Goal: Register for event/course

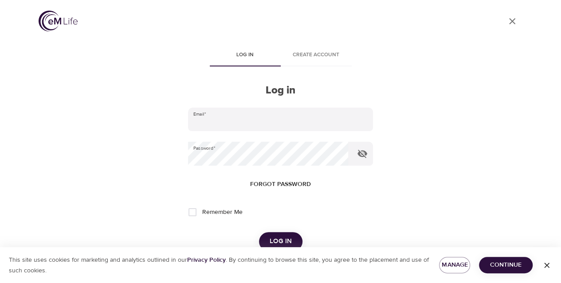
type input "[PERSON_NAME][EMAIL_ADDRESS][PERSON_NAME][DOMAIN_NAME]"
drag, startPoint x: 271, startPoint y: 239, endPoint x: 327, endPoint y: 220, distance: 58.9
click at [271, 239] on span "Log in" at bounding box center [281, 242] width 22 height 12
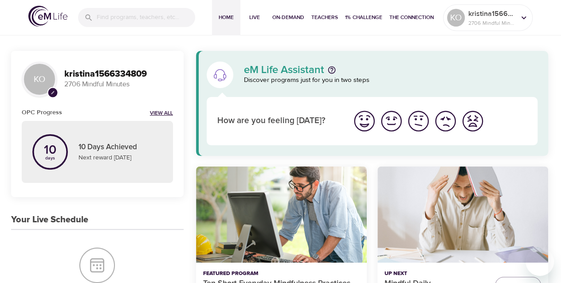
click at [159, 112] on link "View All" at bounding box center [161, 114] width 23 height 8
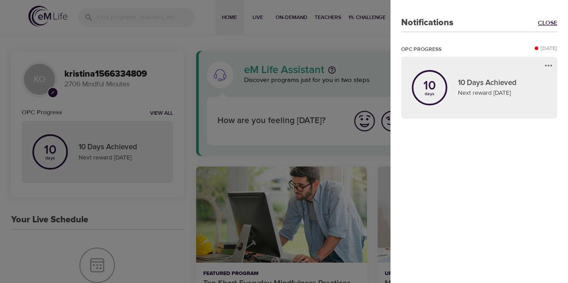
click at [545, 19] on link "Close" at bounding box center [548, 23] width 20 height 9
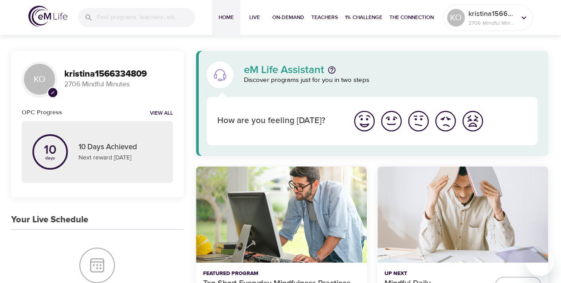
scroll to position [177, 0]
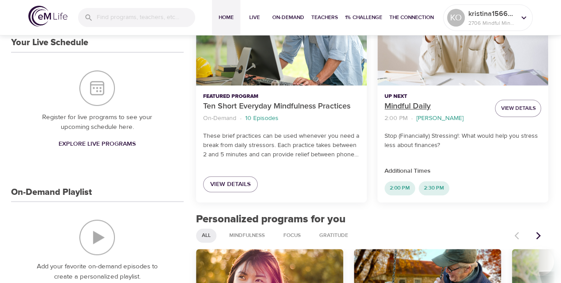
click at [414, 105] on p "Mindful Daily" at bounding box center [436, 107] width 103 height 12
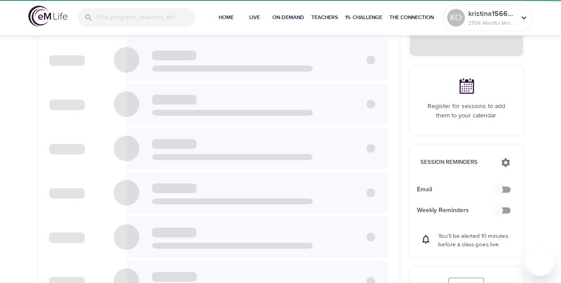
checkbox input "true"
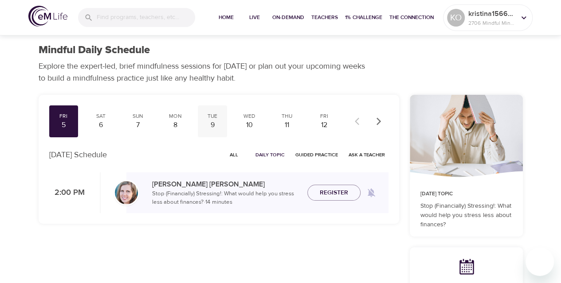
click at [218, 123] on div "9" at bounding box center [212, 125] width 22 height 10
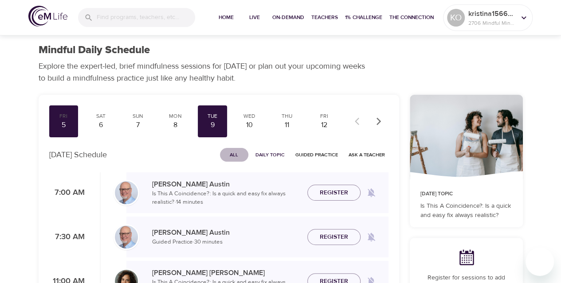
click at [235, 153] on span "All" at bounding box center [234, 155] width 21 height 8
click at [246, 130] on div "10" at bounding box center [250, 125] width 22 height 10
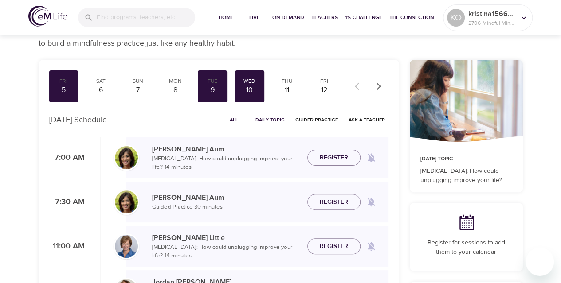
scroll to position [89, 0]
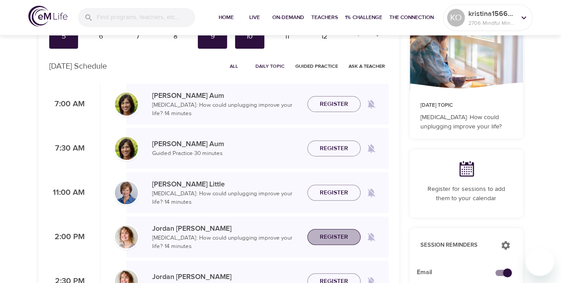
click at [330, 235] on span "Register" at bounding box center [334, 237] width 28 height 11
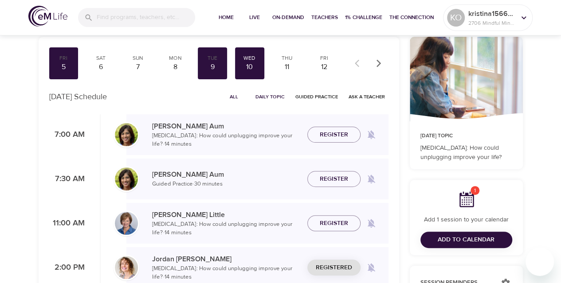
scroll to position [44, 0]
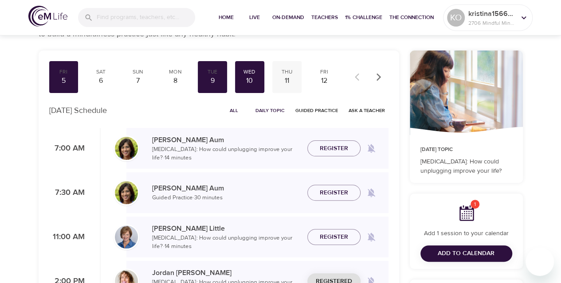
click at [287, 82] on div "11" at bounding box center [287, 81] width 22 height 10
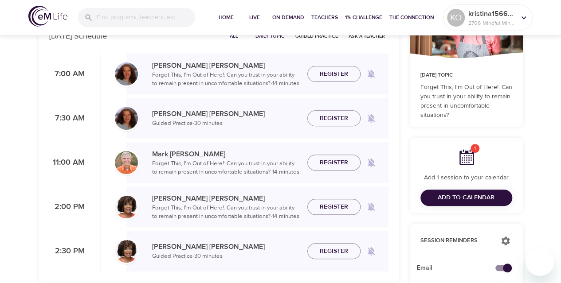
scroll to position [133, 0]
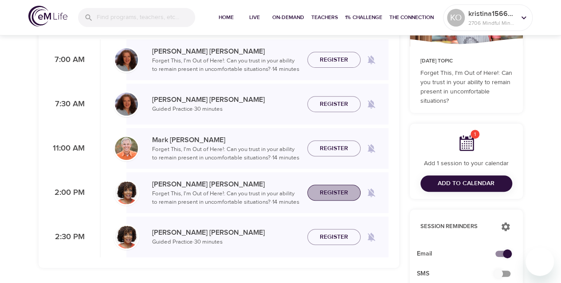
click at [330, 194] on span "Register" at bounding box center [334, 193] width 28 height 11
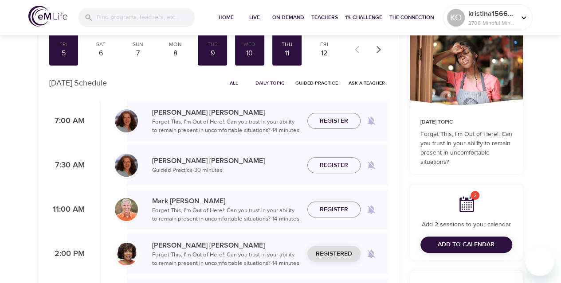
scroll to position [44, 0]
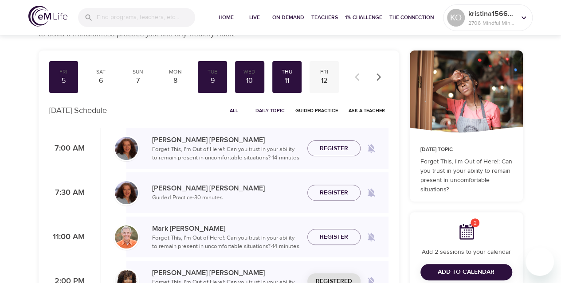
click at [324, 78] on div "12" at bounding box center [324, 81] width 22 height 10
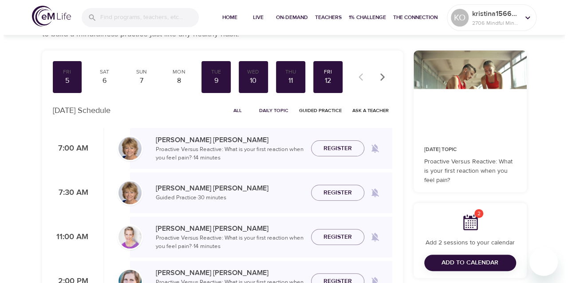
scroll to position [133, 0]
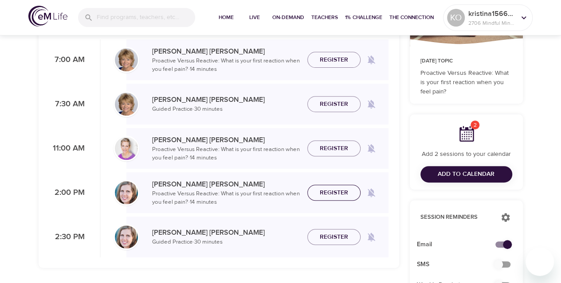
click at [346, 191] on span "Register" at bounding box center [334, 193] width 28 height 11
click at [443, 176] on span "Add to Calendar" at bounding box center [466, 174] width 57 height 11
